Goal: Information Seeking & Learning: Learn about a topic

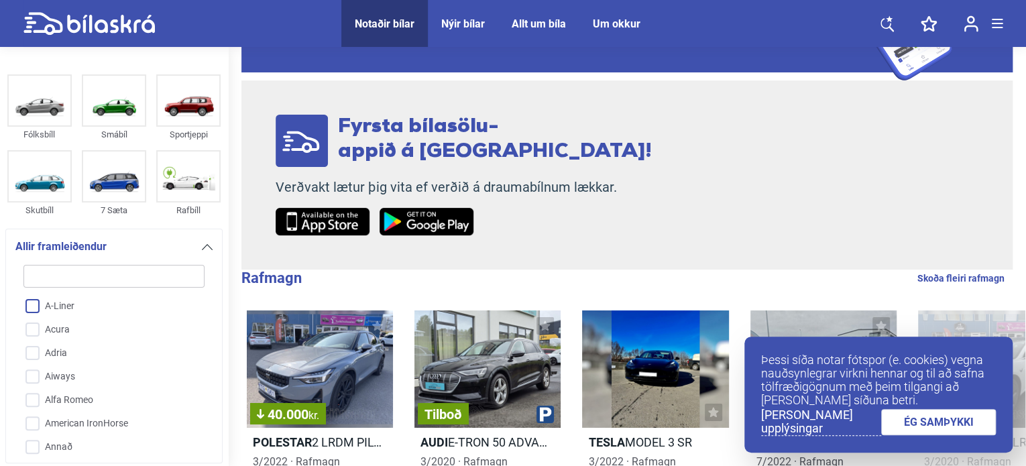
scroll to position [179, 0]
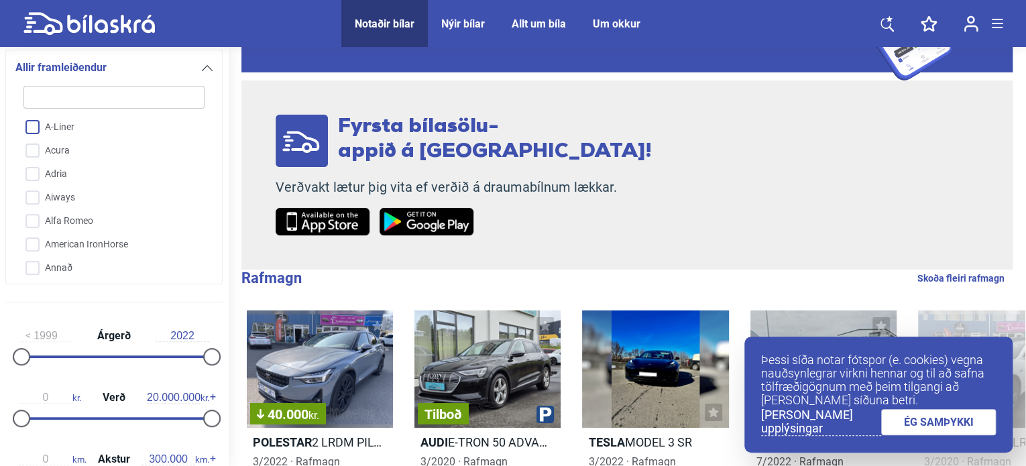
type input "f"
checkbox input "false"
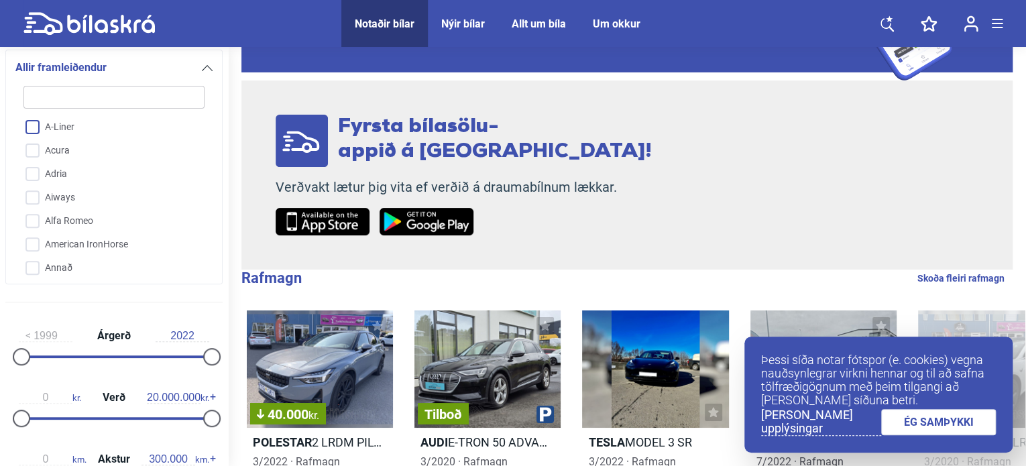
checkbox input "false"
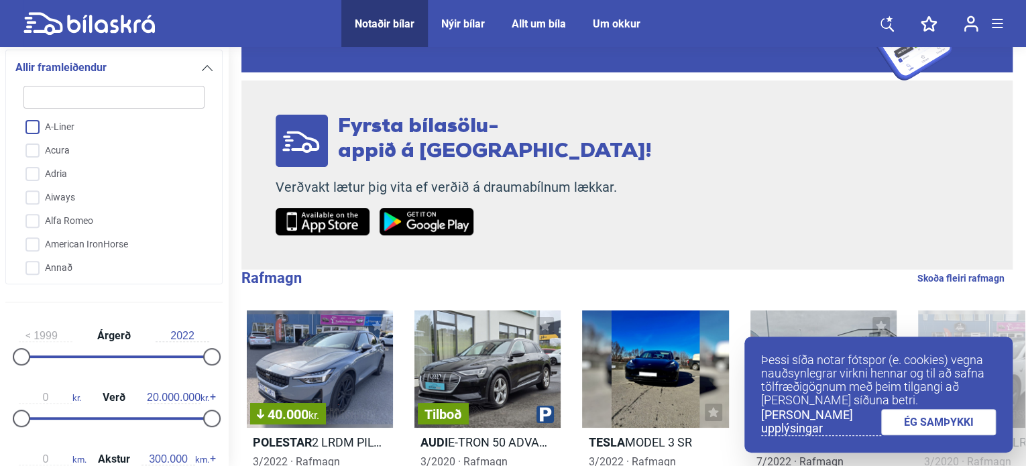
checkbox input "false"
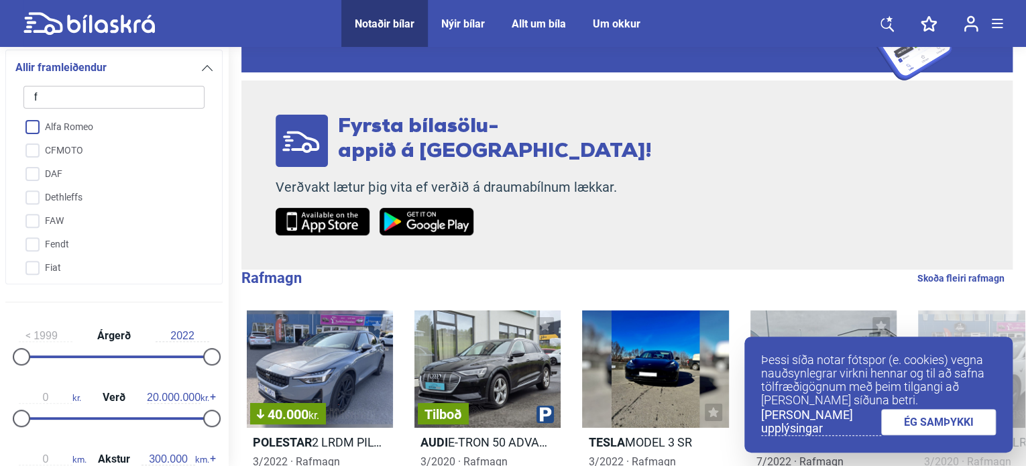
type input "fo"
checkbox input "false"
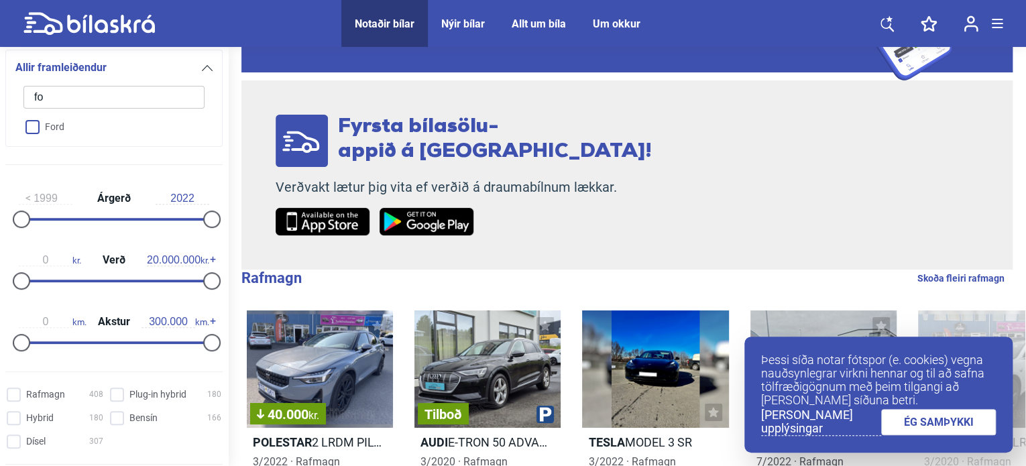
type input "fo"
click at [38, 125] on input "Ford" at bounding box center [105, 127] width 182 height 23
checkbox input "true"
checkbox input "false"
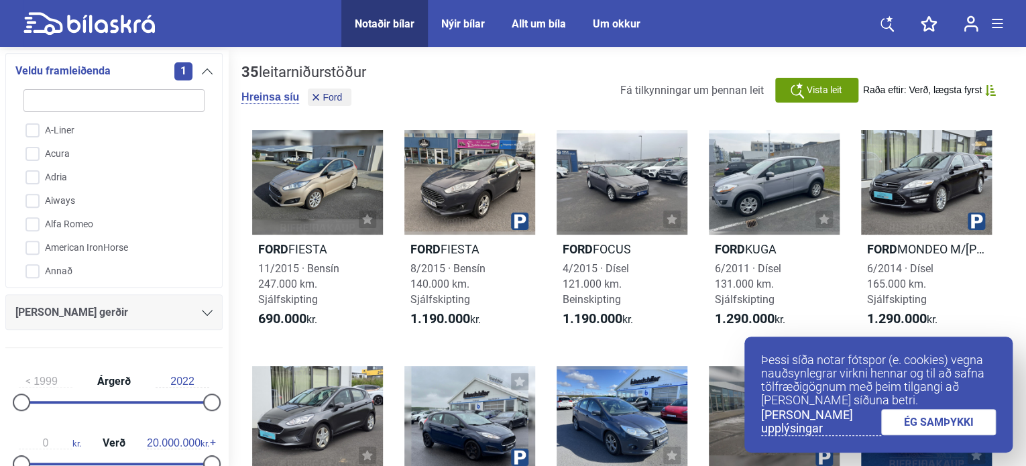
click at [86, 101] on input "search" at bounding box center [113, 100] width 181 height 23
type input "k"
checkbox input "false"
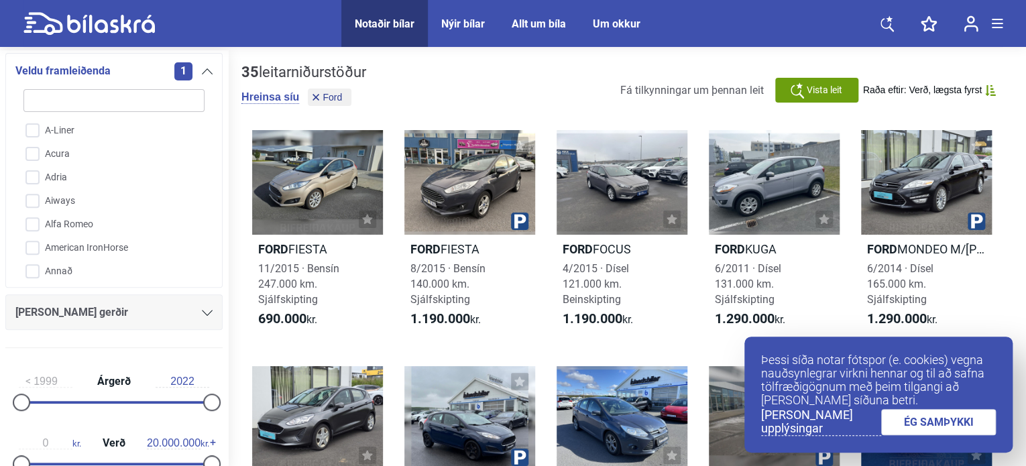
checkbox input "false"
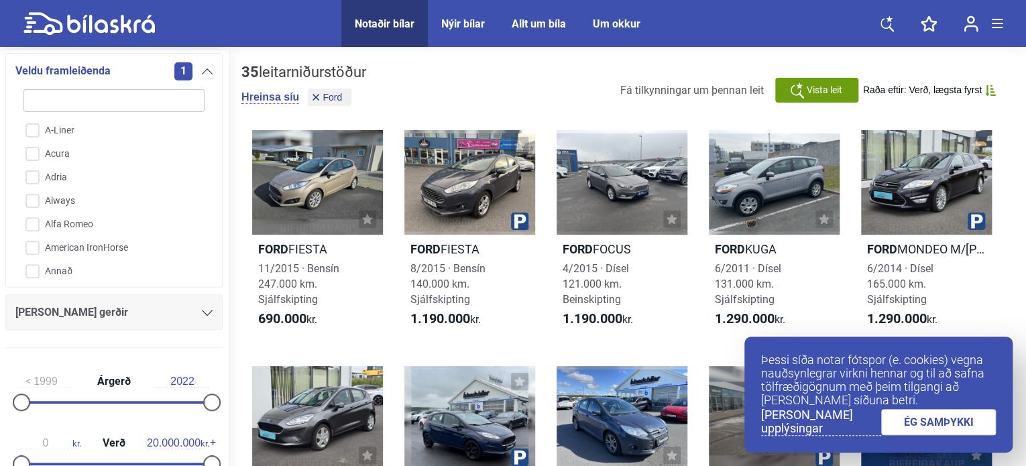
checkbox input "false"
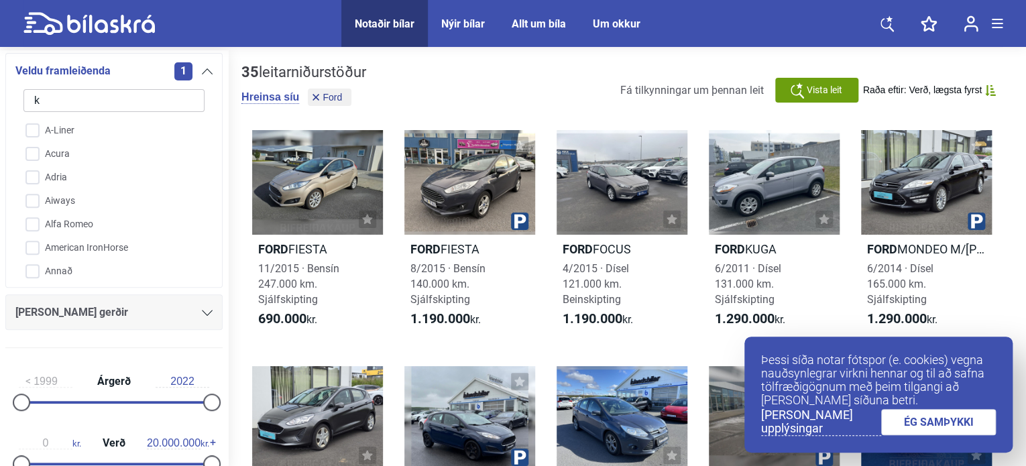
checkbox input "false"
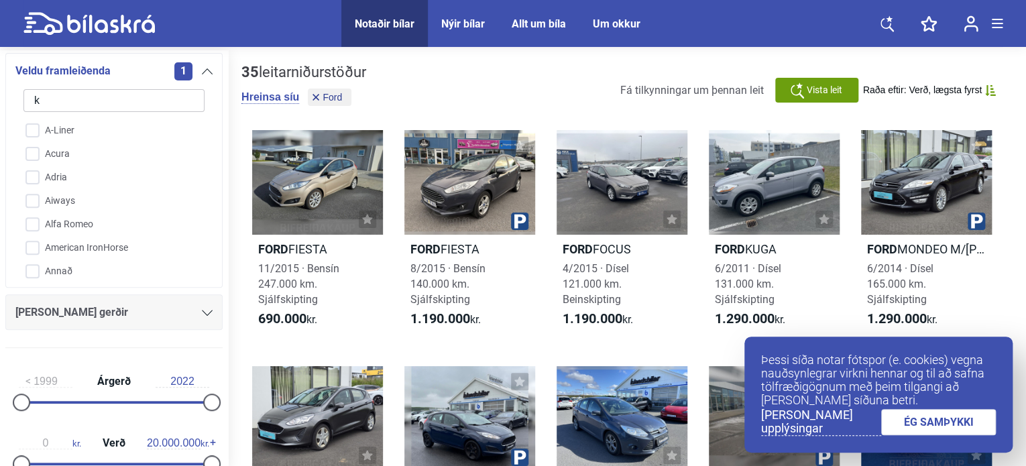
checkbox input "false"
type input "ku"
checkbox input "false"
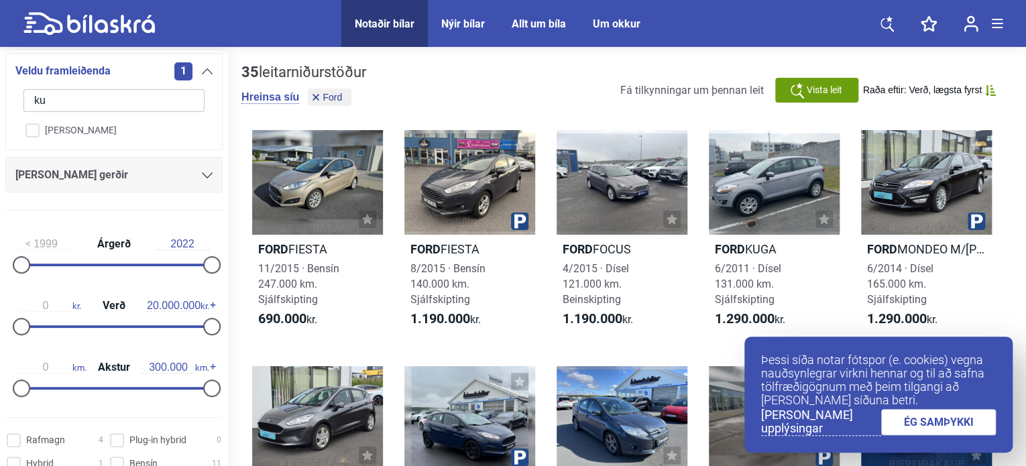
type input "kug"
checkbox input "false"
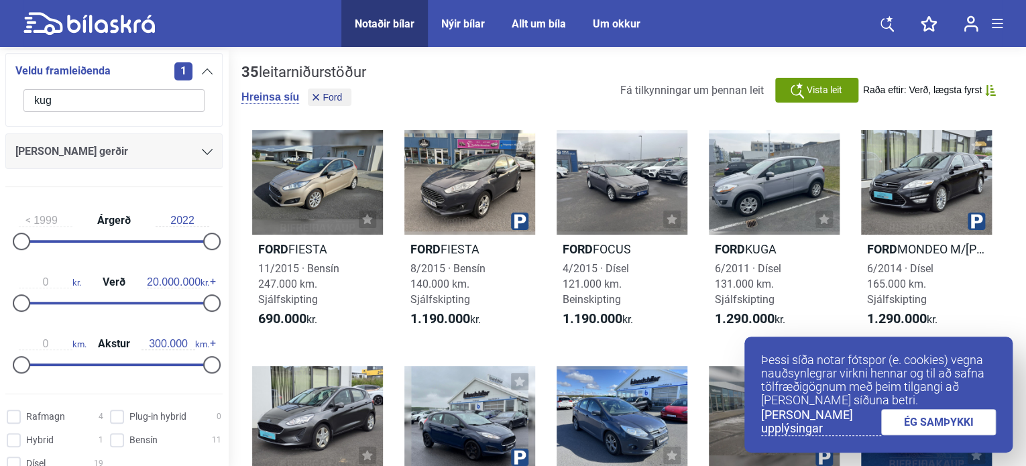
type input "ku"
checkbox input "false"
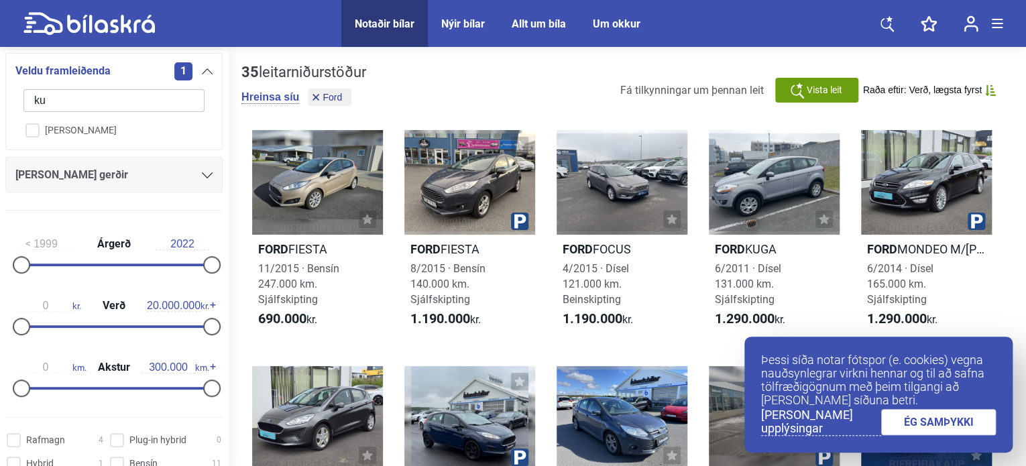
type input "k"
checkbox input "false"
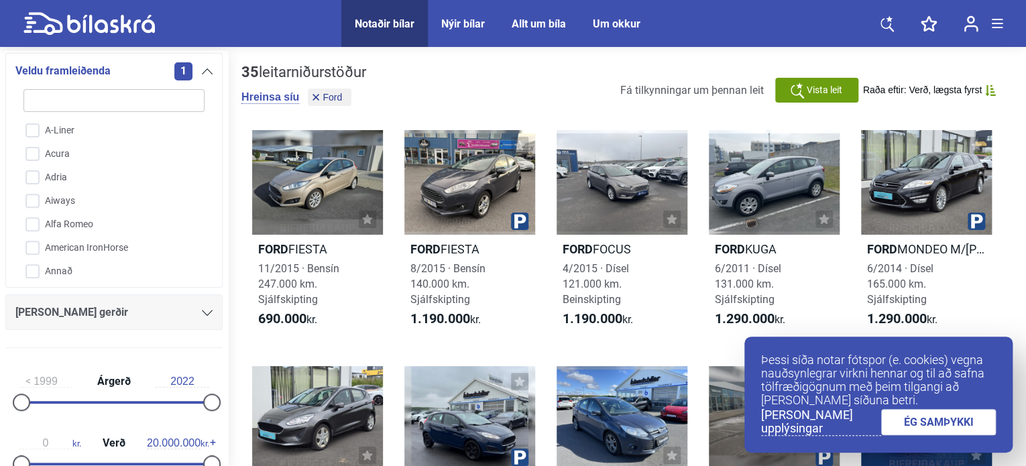
click at [201, 67] on div "1" at bounding box center [193, 71] width 38 height 18
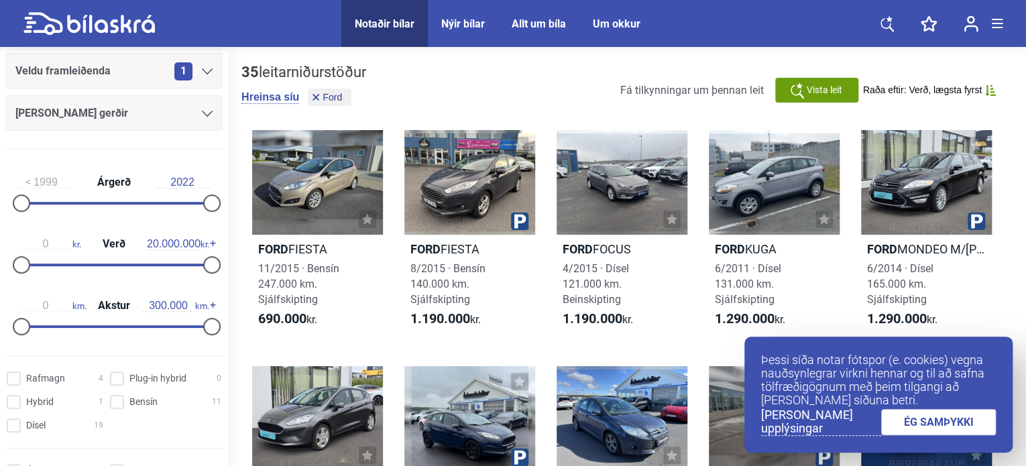
click at [174, 114] on div "[PERSON_NAME] gerðir" at bounding box center [113, 113] width 197 height 19
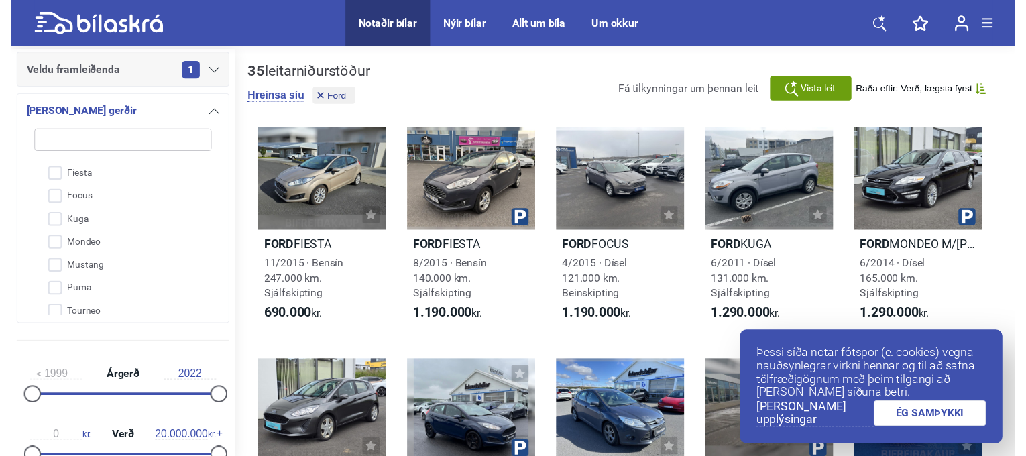
scroll to position [150, 0]
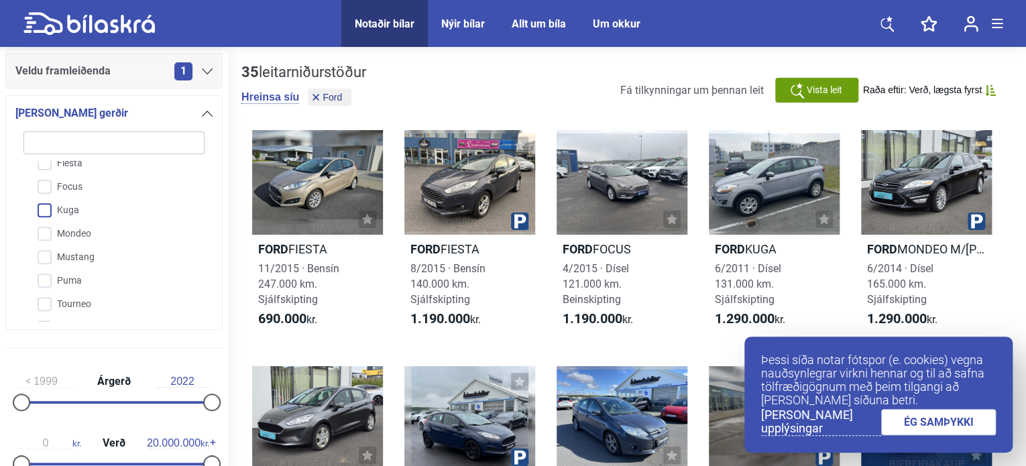
click at [64, 219] on input "Kuga" at bounding box center [105, 210] width 182 height 23
checkbox input "true"
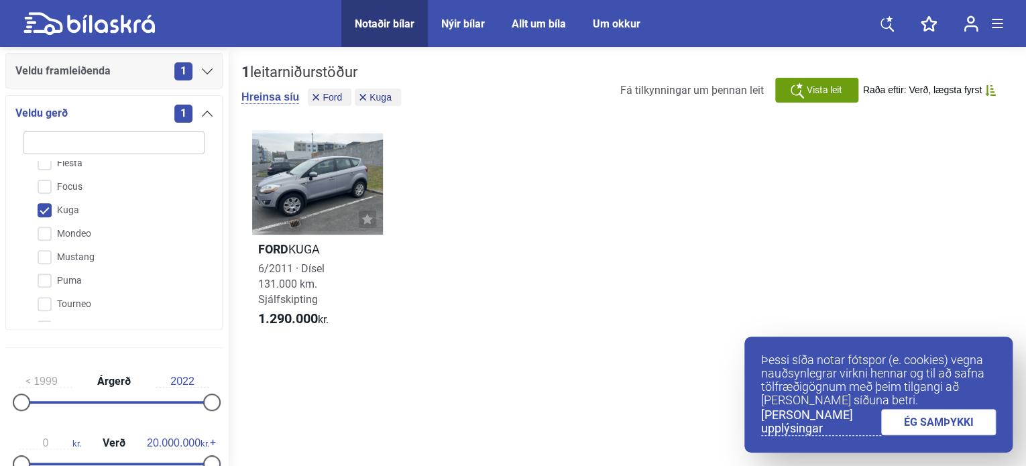
click at [205, 112] on icon at bounding box center [207, 114] width 11 height 6
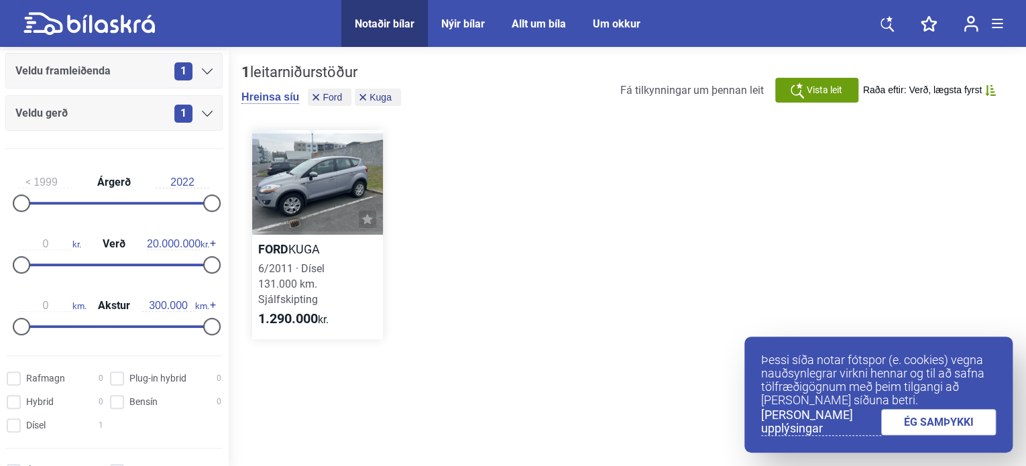
click at [286, 251] on b "Ford" at bounding box center [273, 249] width 30 height 14
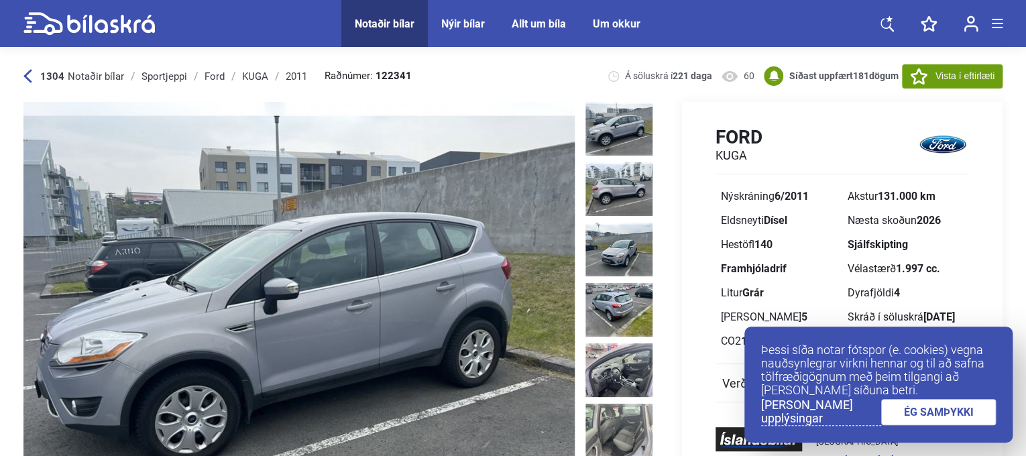
click at [924, 410] on link "ÉG SAMÞYKKI" at bounding box center [938, 412] width 115 height 26
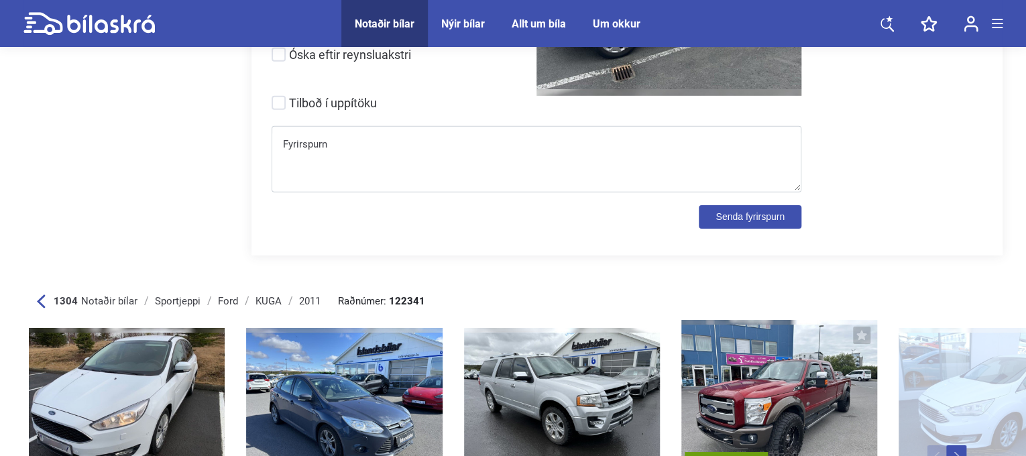
scroll to position [2035, 0]
